Goal: Information Seeking & Learning: Learn about a topic

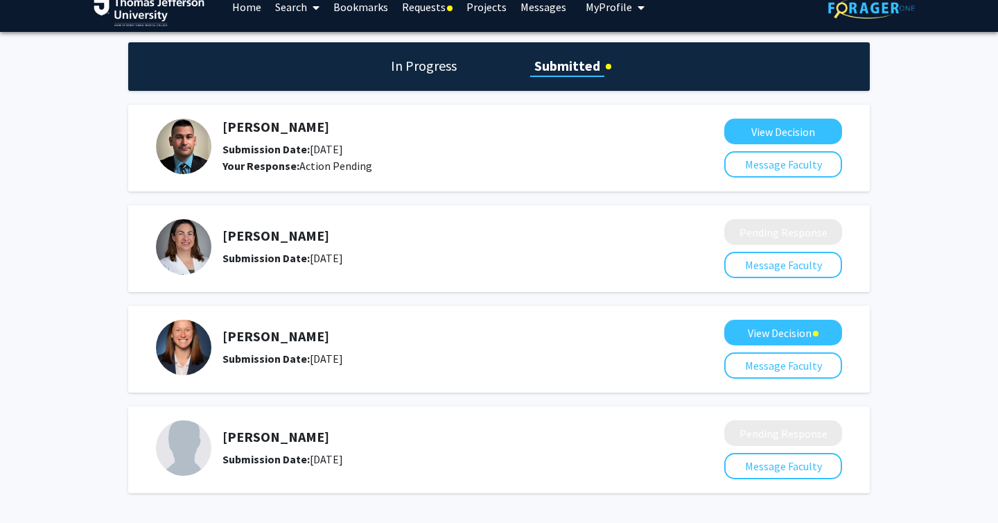
scroll to position [19, 0]
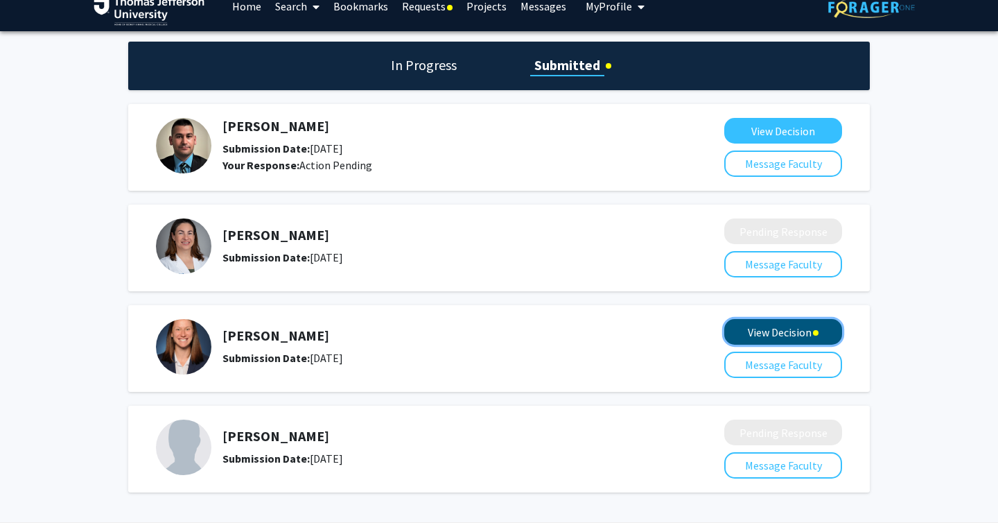
click at [792, 334] on button "View Decision" at bounding box center [784, 332] width 118 height 26
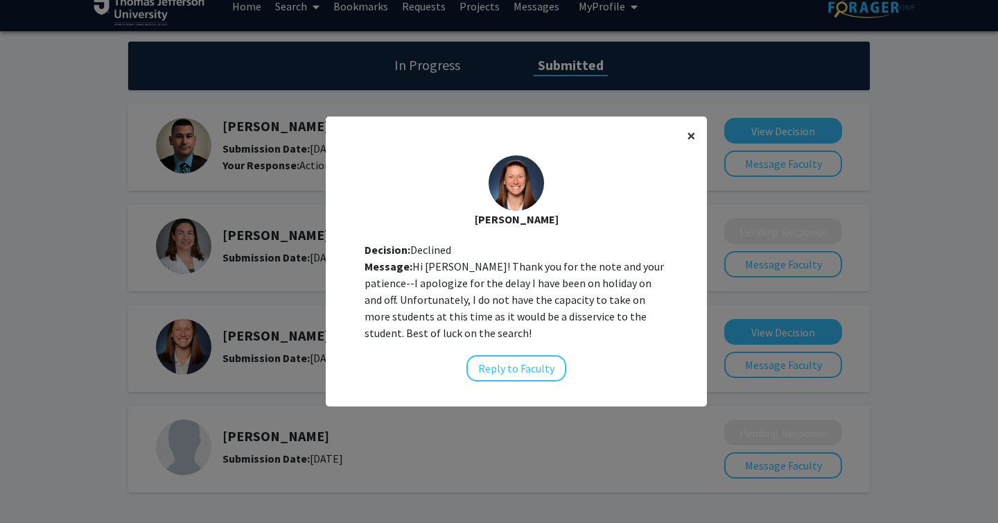
click at [693, 136] on span "×" at bounding box center [691, 135] width 9 height 21
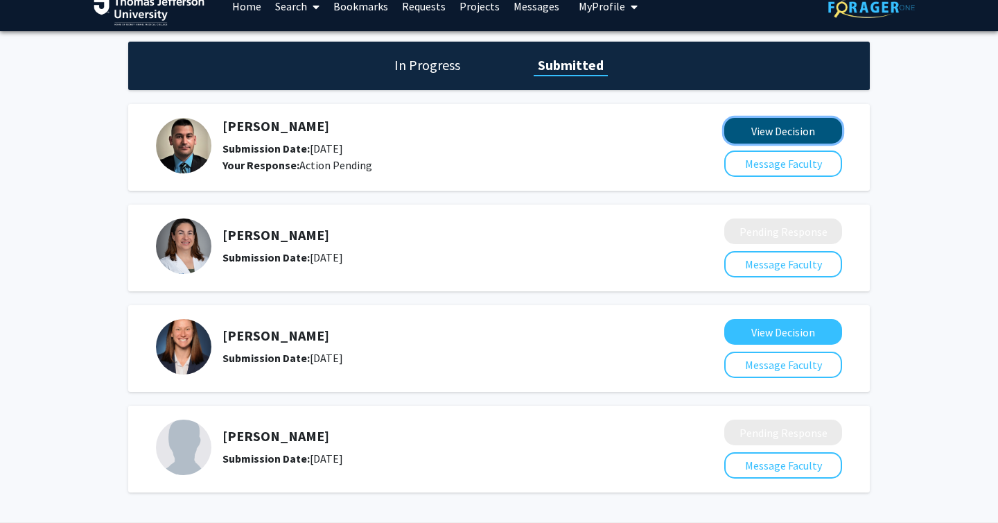
click at [763, 135] on button "View Decision" at bounding box center [784, 131] width 118 height 26
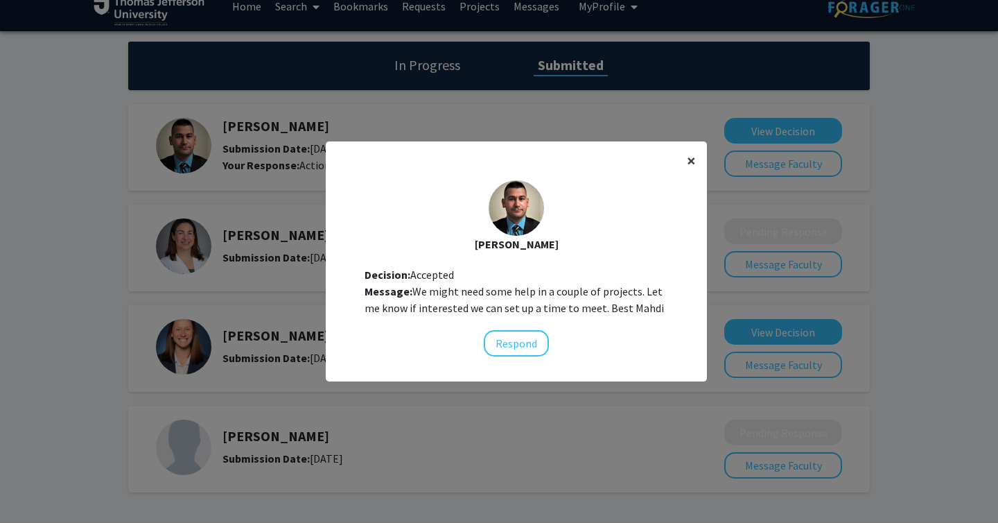
click at [689, 164] on span "×" at bounding box center [691, 160] width 9 height 21
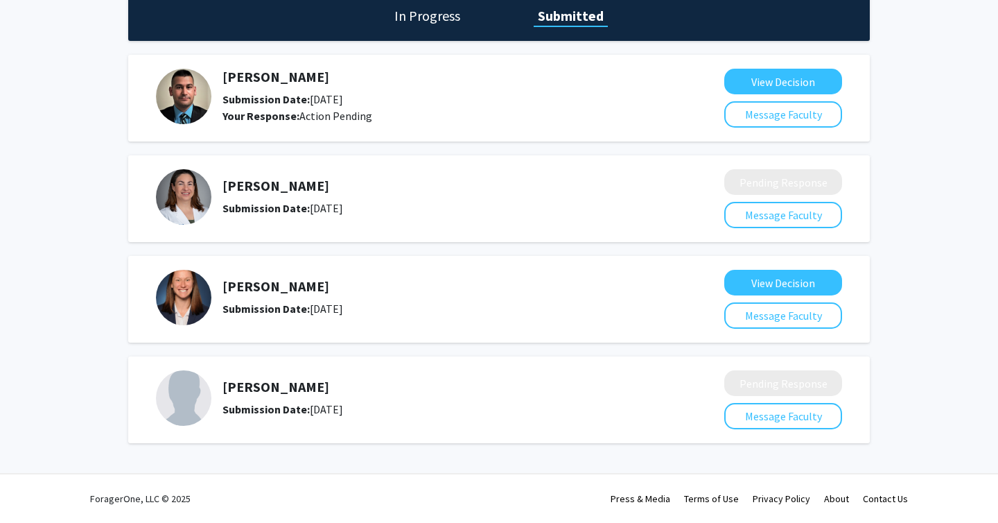
scroll to position [0, 0]
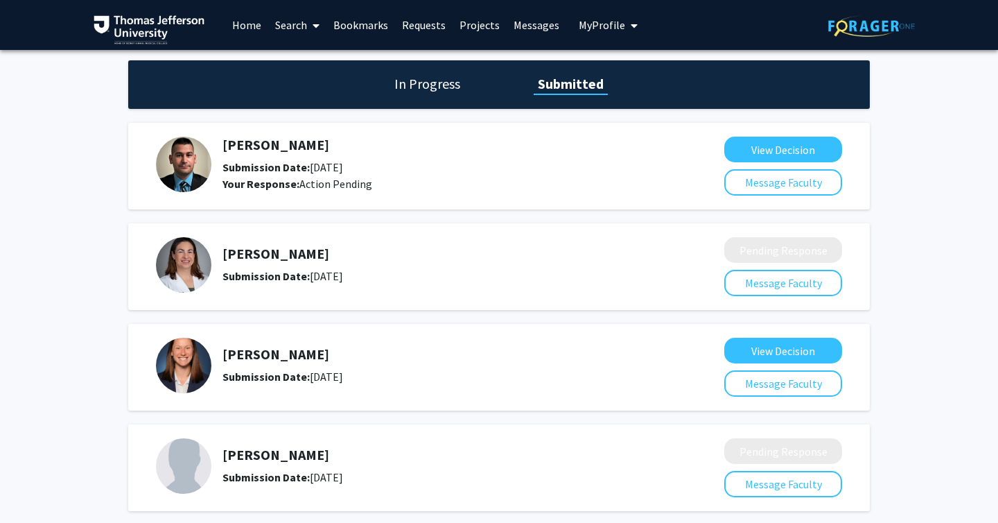
click at [334, 21] on link "Bookmarks" at bounding box center [361, 25] width 69 height 49
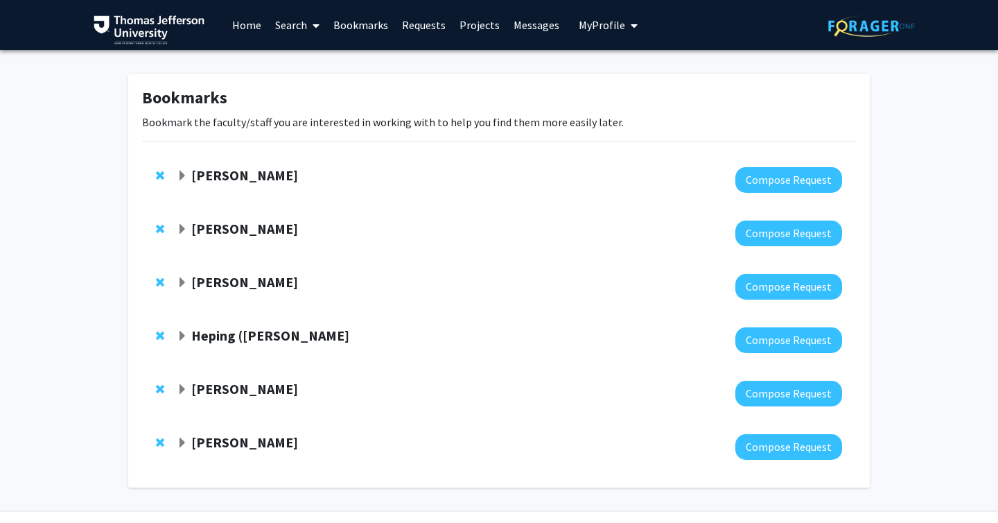
click at [221, 438] on strong "[PERSON_NAME]" at bounding box center [244, 441] width 107 height 17
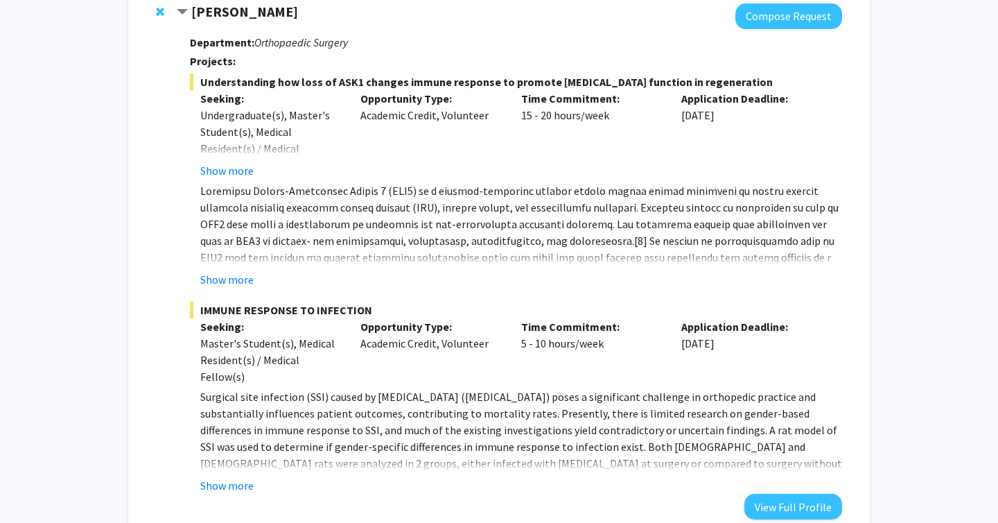
scroll to position [528, 0]
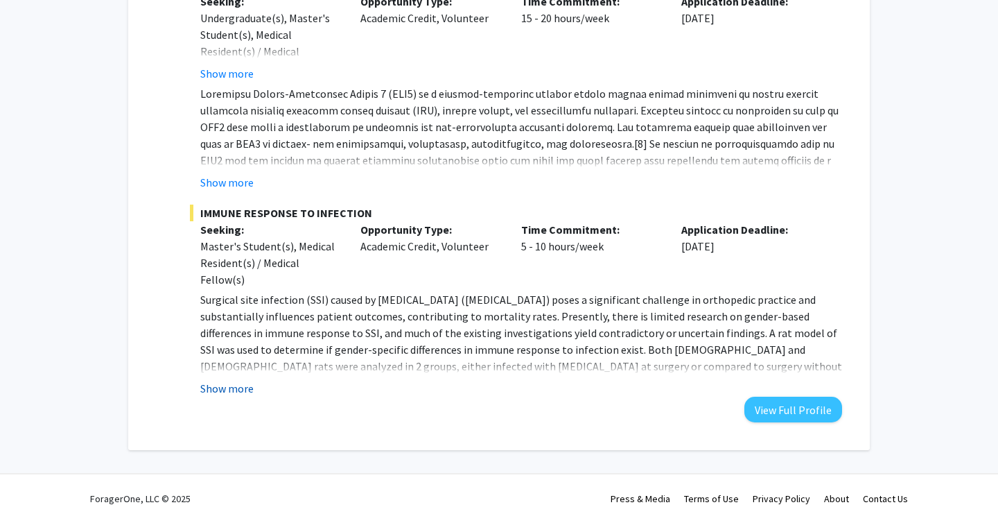
click at [218, 396] on button "Show more" at bounding box center [226, 388] width 53 height 17
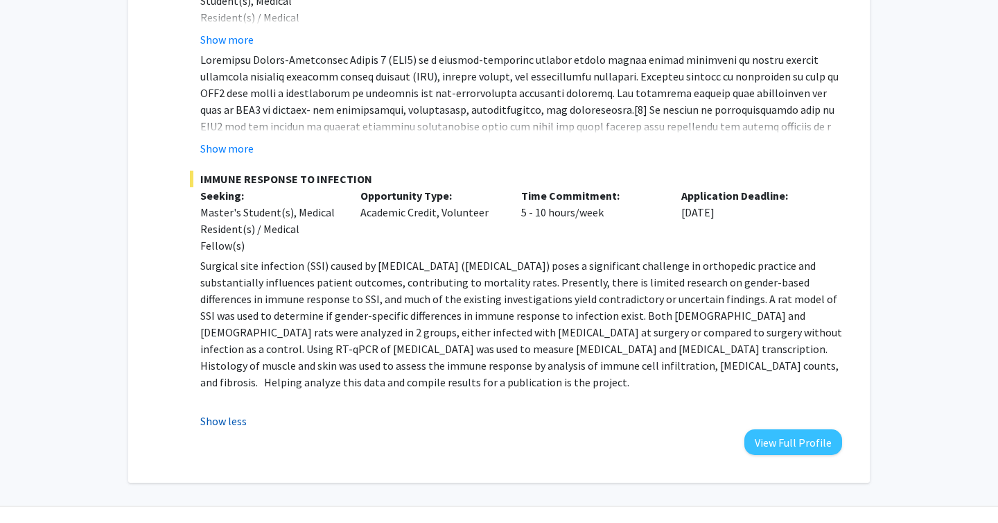
scroll to position [573, 0]
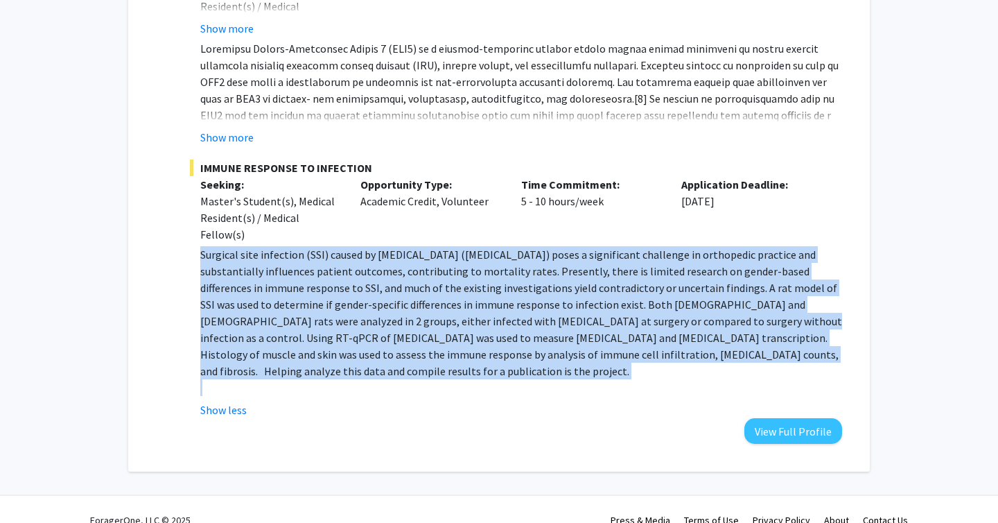
drag, startPoint x: 200, startPoint y: 255, endPoint x: 311, endPoint y: 379, distance: 166.0
click at [311, 379] on fg-read-more "Surgical site infection (SSI) caused by [MEDICAL_DATA] ([MEDICAL_DATA]) poses a…" at bounding box center [516, 332] width 652 height 172
click at [311, 379] on p at bounding box center [521, 387] width 642 height 17
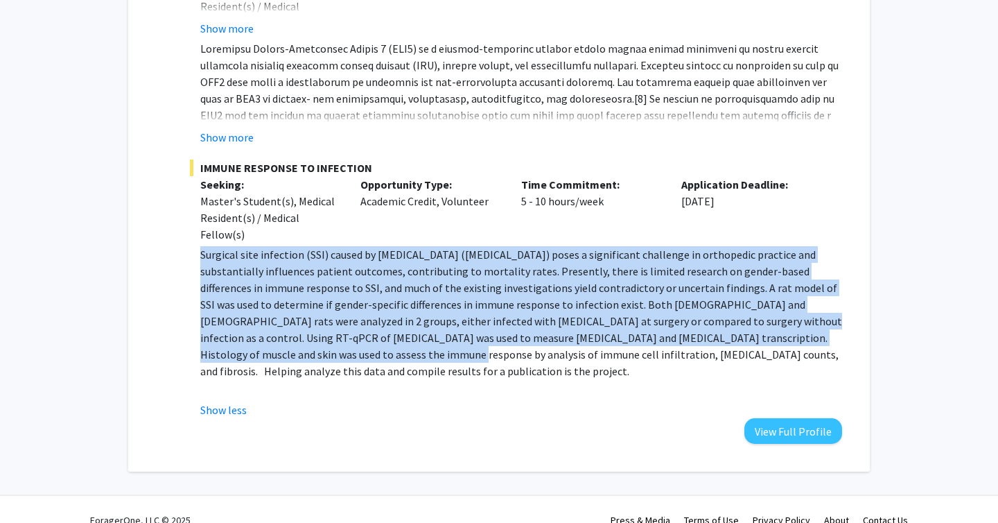
drag, startPoint x: 198, startPoint y: 256, endPoint x: 261, endPoint y: 357, distance: 119.3
click at [261, 357] on fg-read-more "Surgical site infection (SSI) caused by [MEDICAL_DATA] ([MEDICAL_DATA]) poses a…" at bounding box center [516, 332] width 652 height 172
click at [261, 357] on p "Surgical site infection (SSI) caused by [MEDICAL_DATA] ([MEDICAL_DATA]) poses a…" at bounding box center [521, 312] width 642 height 133
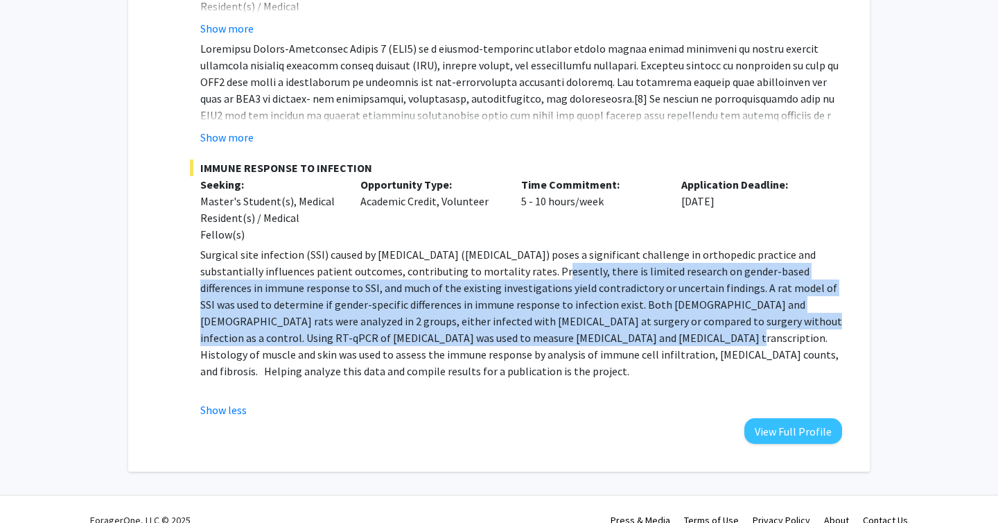
drag, startPoint x: 542, startPoint y: 271, endPoint x: 542, endPoint y: 341, distance: 70.0
click at [542, 341] on p "Surgical site infection (SSI) caused by [MEDICAL_DATA] ([MEDICAL_DATA]) poses a…" at bounding box center [521, 312] width 642 height 133
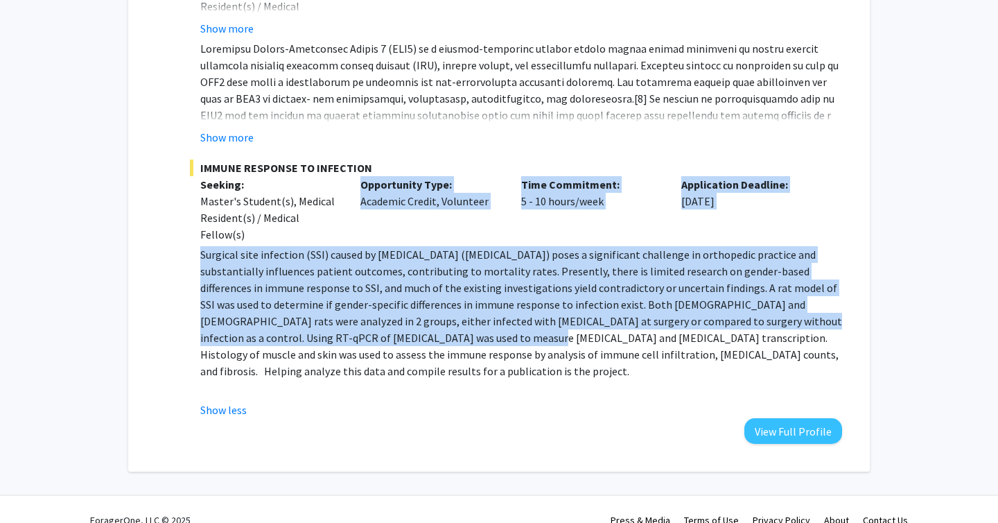
drag, startPoint x: 333, startPoint y: 230, endPoint x: 372, endPoint y: 336, distance: 112.3
click at [372, 336] on div "IMMUNE RESPONSE TO INFECTION Seeking: Master's Student(s), Medical Resident(s) …" at bounding box center [516, 288] width 652 height 259
click at [372, 336] on p "Surgical site infection (SSI) caused by [MEDICAL_DATA] ([MEDICAL_DATA]) poses a…" at bounding box center [521, 312] width 642 height 133
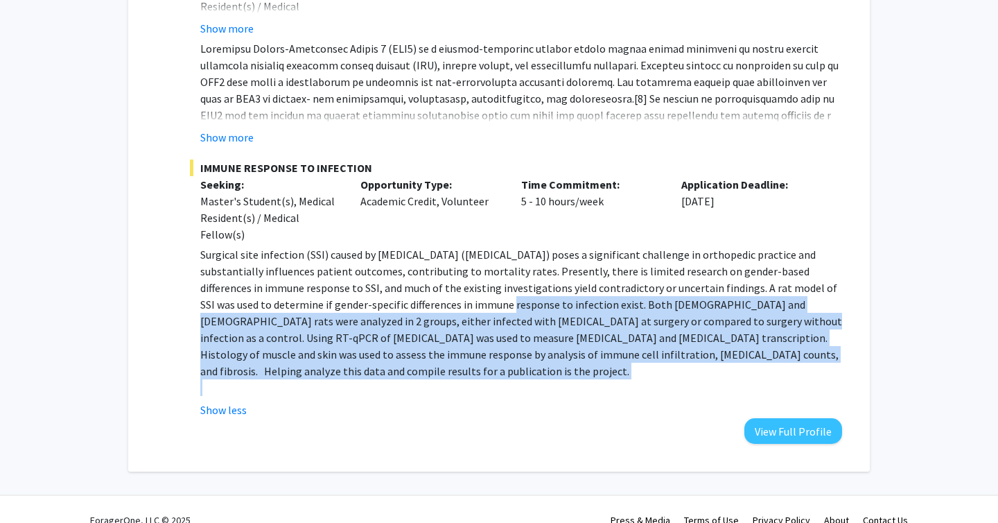
drag, startPoint x: 459, startPoint y: 364, endPoint x: 426, endPoint y: 301, distance: 71.0
click at [426, 301] on div "Surgical site infection (SSI) caused by [MEDICAL_DATA] ([MEDICAL_DATA]) poses a…" at bounding box center [521, 321] width 642 height 150
click at [426, 301] on p "Surgical site infection (SSI) caused by [MEDICAL_DATA] ([MEDICAL_DATA]) poses a…" at bounding box center [521, 312] width 642 height 133
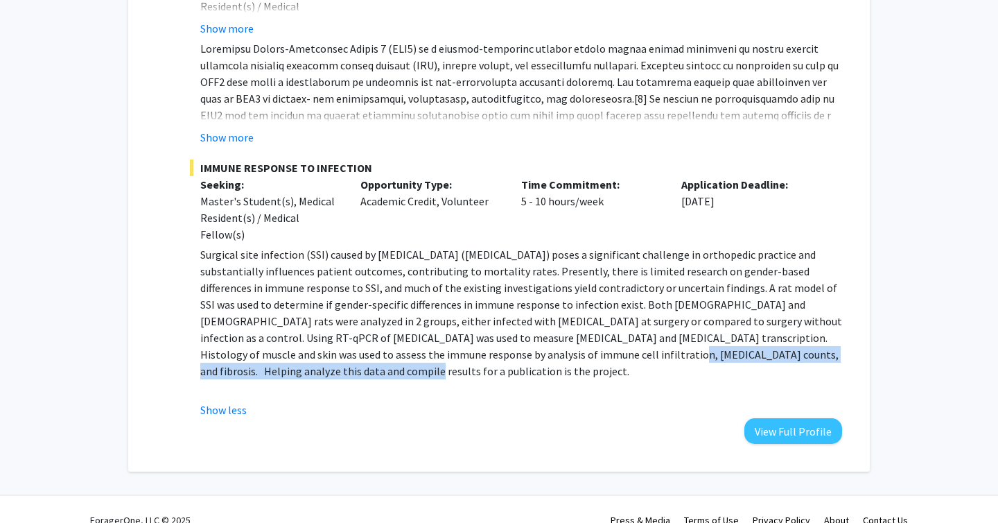
drag, startPoint x: 456, startPoint y: 350, endPoint x: 838, endPoint y: 356, distance: 381.4
click at [838, 356] on p "Surgical site infection (SSI) caused by [MEDICAL_DATA] ([MEDICAL_DATA]) poses a…" at bounding box center [521, 312] width 642 height 133
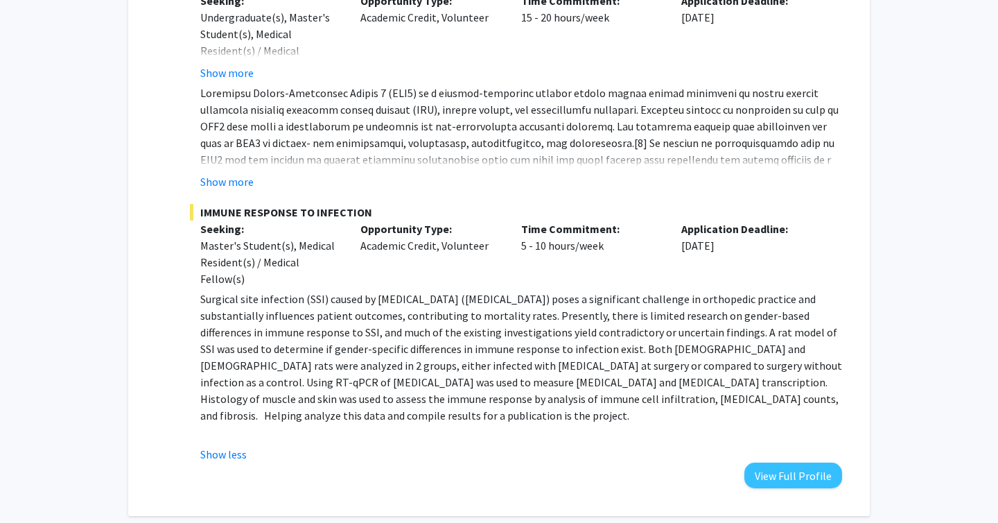
scroll to position [524, 0]
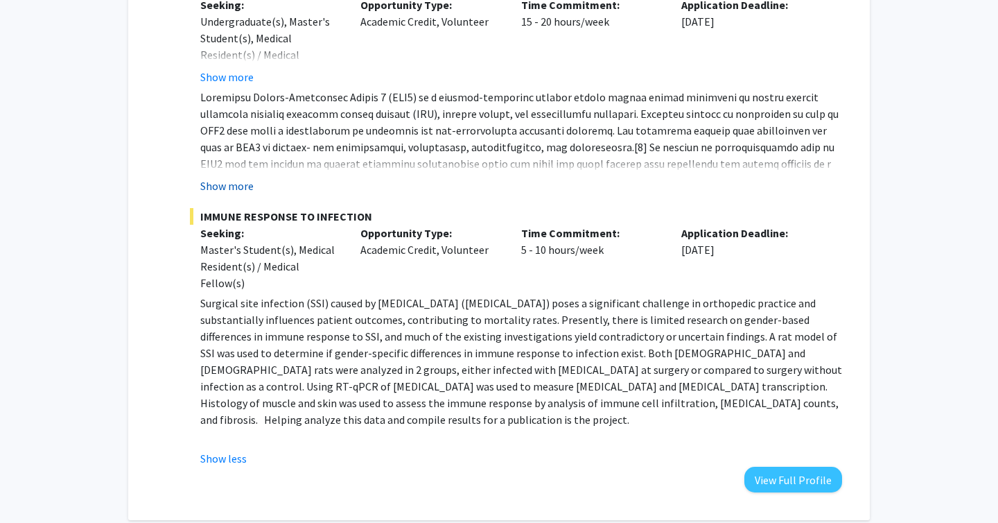
click at [241, 182] on button "Show more" at bounding box center [226, 186] width 53 height 17
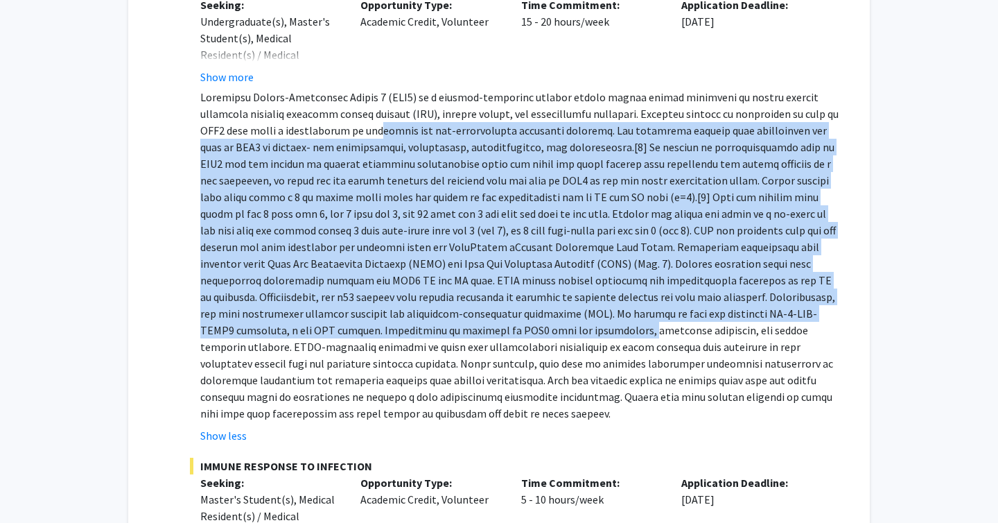
drag, startPoint x: 331, startPoint y: 138, endPoint x: 382, endPoint y: 326, distance: 194.6
click at [382, 326] on p at bounding box center [521, 255] width 642 height 333
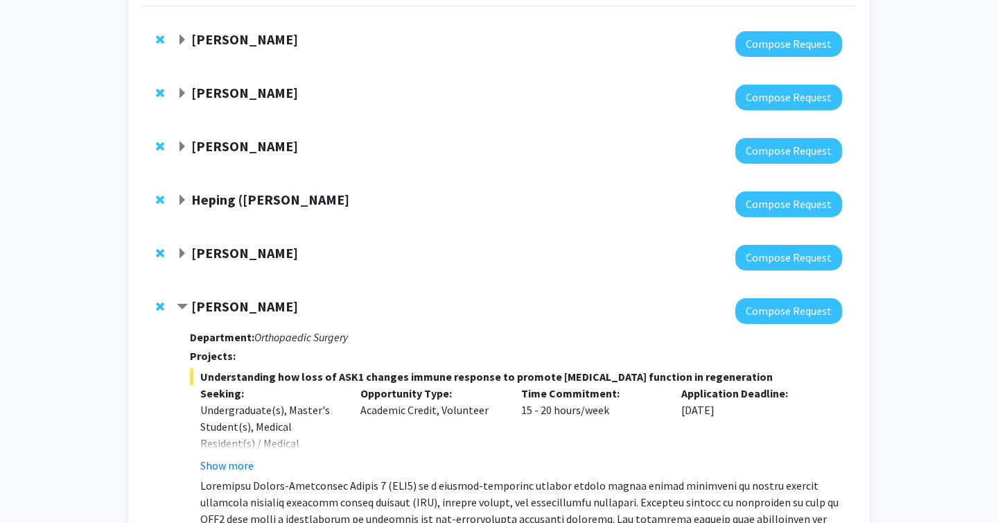
scroll to position [0, 0]
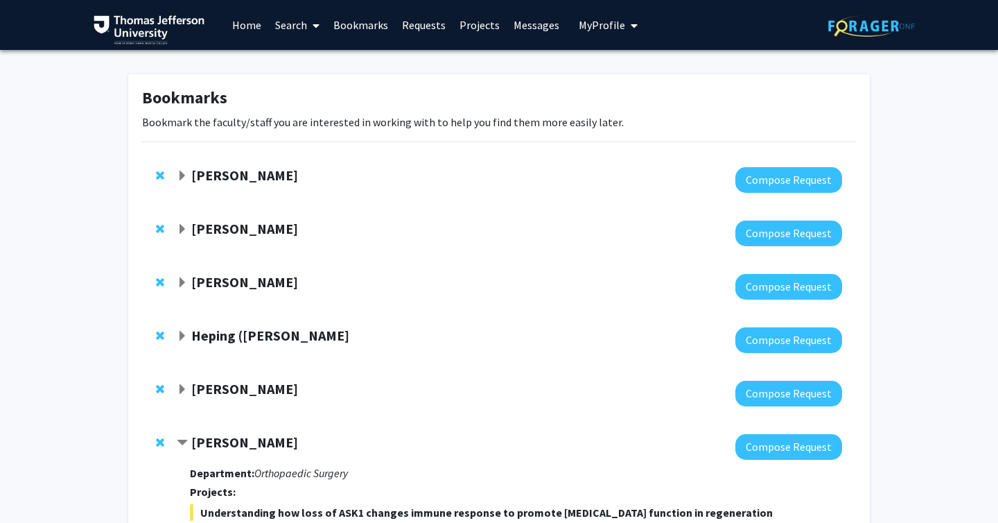
click at [243, 275] on strong "[PERSON_NAME]" at bounding box center [244, 281] width 107 height 17
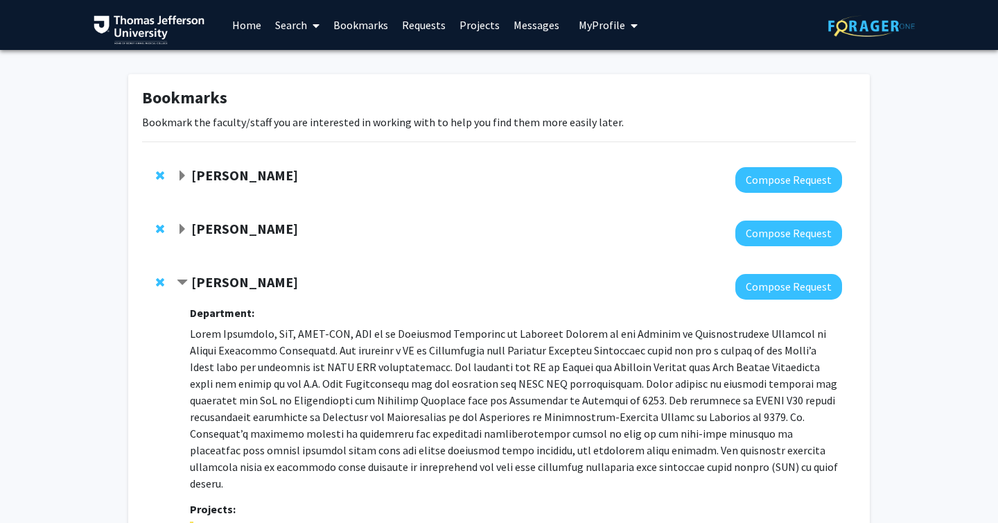
click at [242, 236] on strong "[PERSON_NAME]" at bounding box center [244, 228] width 107 height 17
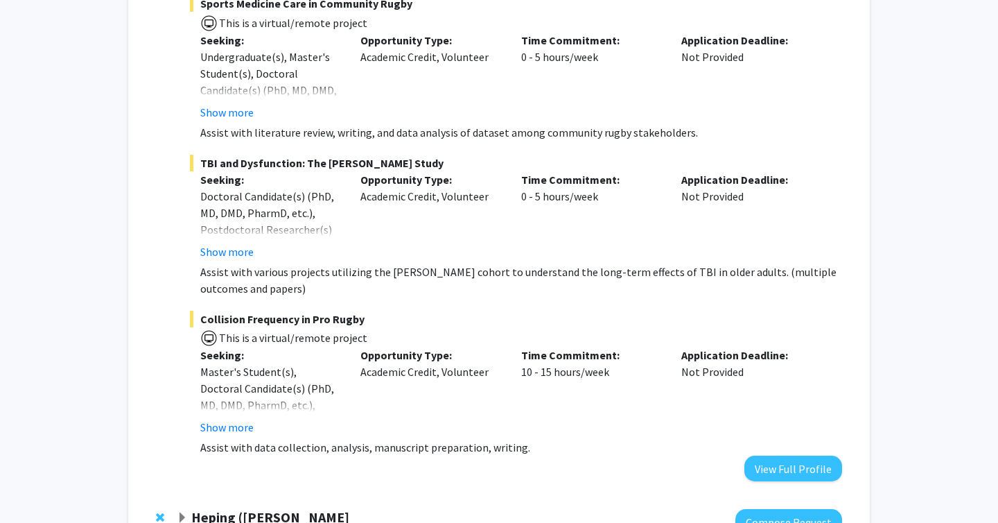
scroll to position [1804, 0]
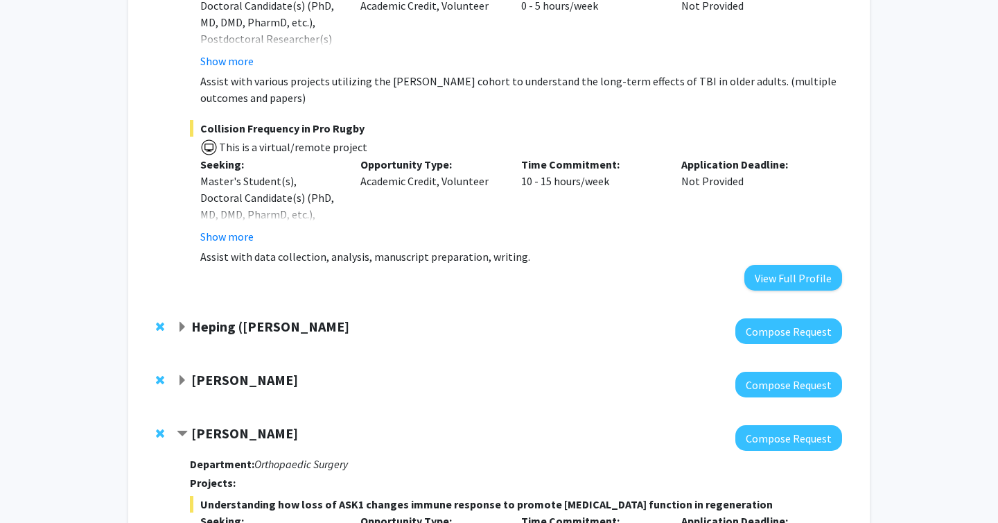
click at [235, 318] on strong "Heping ([PERSON_NAME]" at bounding box center [270, 326] width 158 height 17
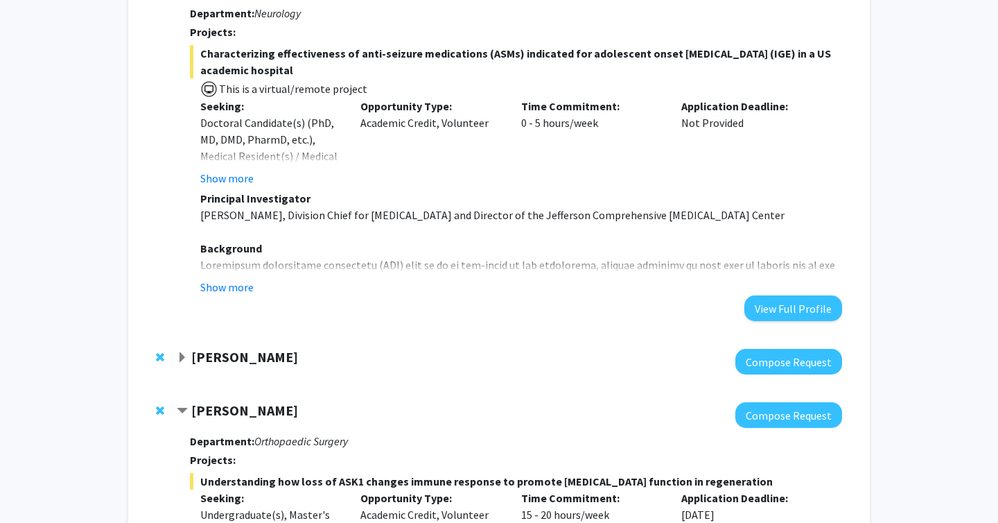
scroll to position [2154, 0]
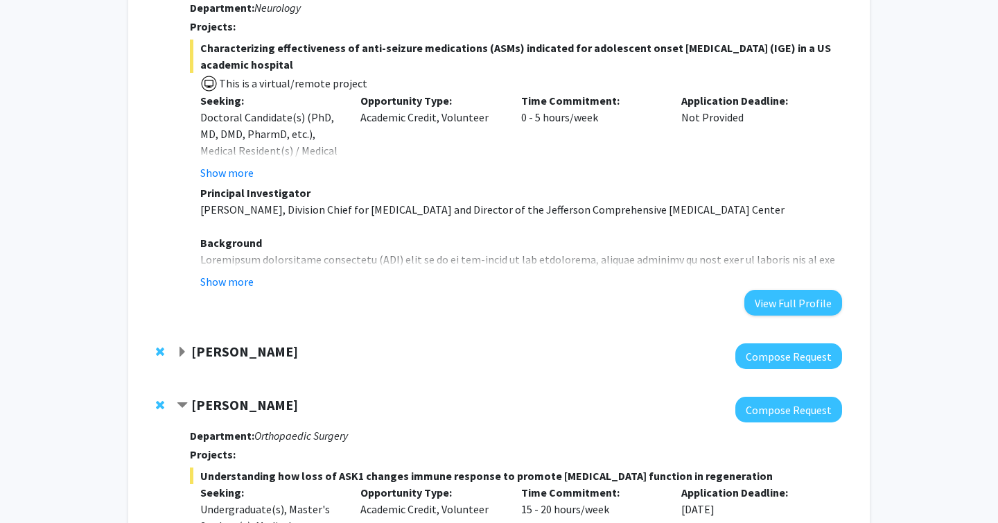
click at [227, 329] on div "[PERSON_NAME] Compose Request" at bounding box center [499, 355] width 714 height 53
click at [226, 343] on strong "[PERSON_NAME]" at bounding box center [244, 351] width 107 height 17
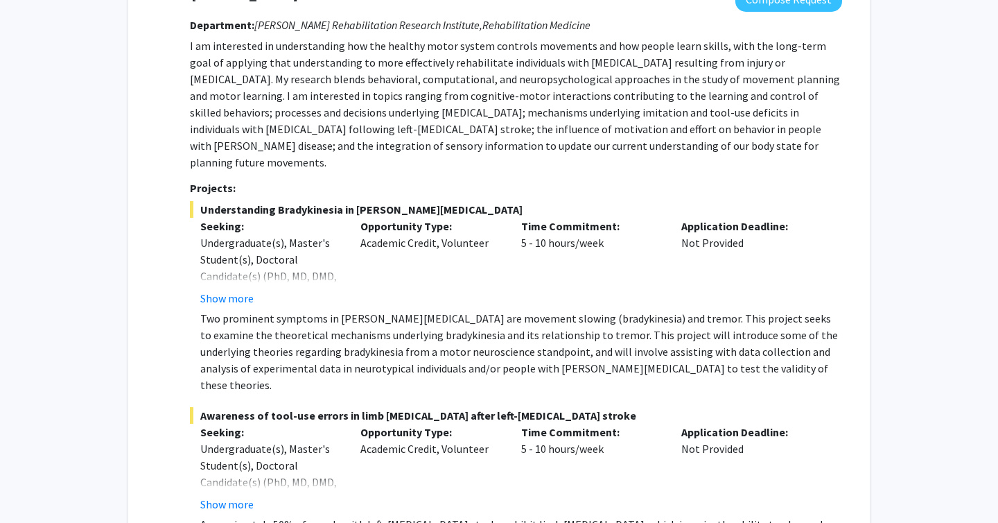
scroll to position [2620, 0]
